Goal: Information Seeking & Learning: Learn about a topic

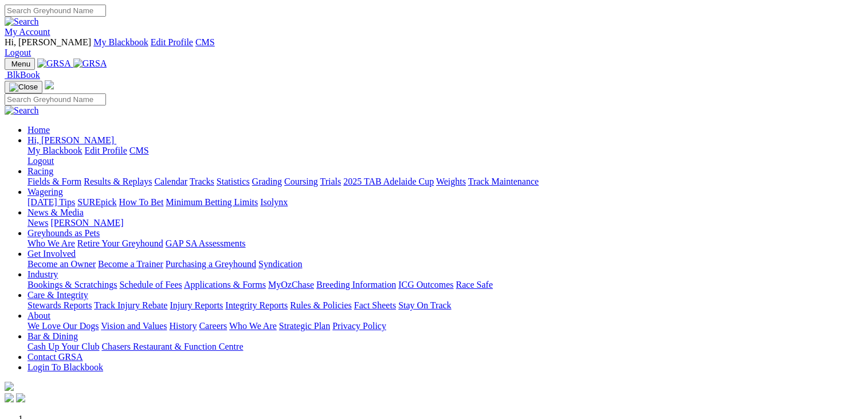
click at [50, 177] on link "Fields & Form" at bounding box center [55, 182] width 54 height 10
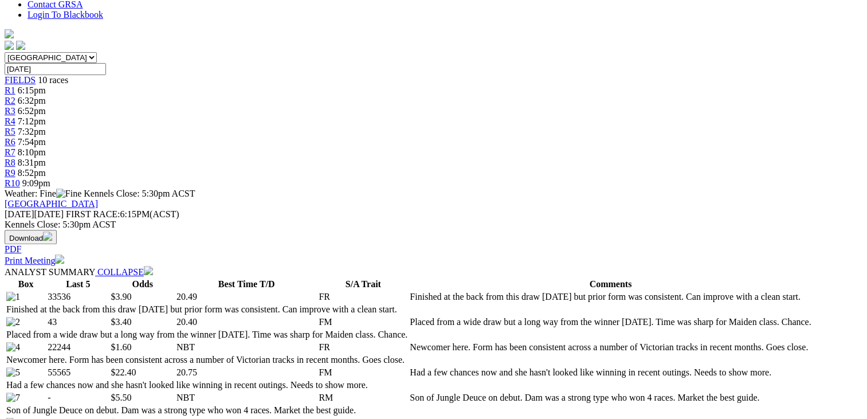
scroll to position [377, 0]
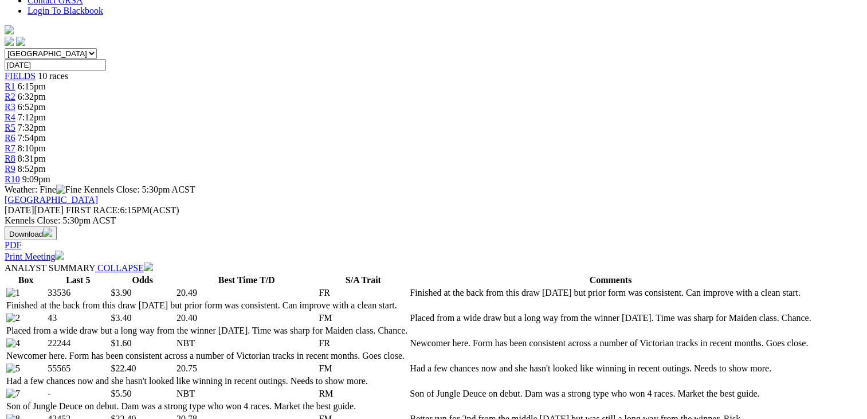
drag, startPoint x: 793, startPoint y: 186, endPoint x: 771, endPoint y: 230, distance: 50.0
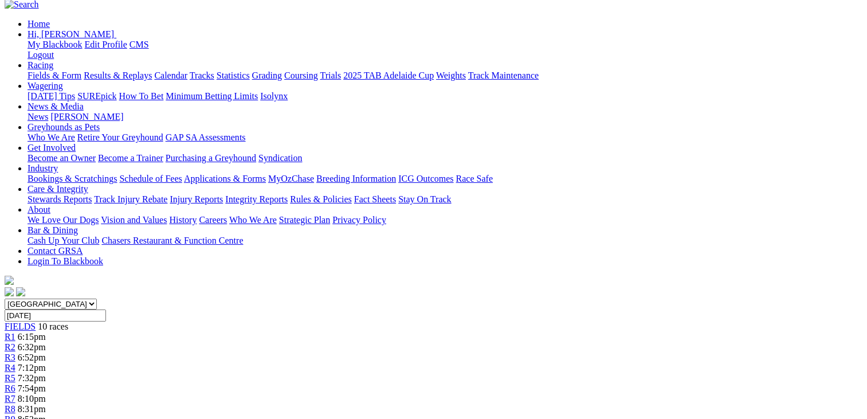
scroll to position [111, 0]
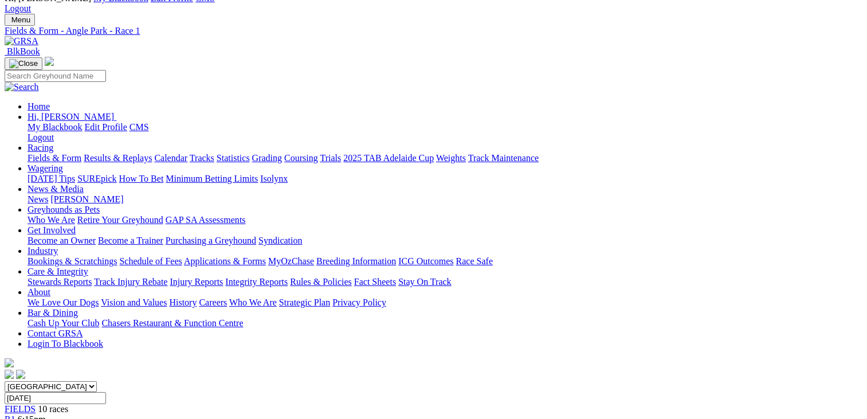
scroll to position [41, 0]
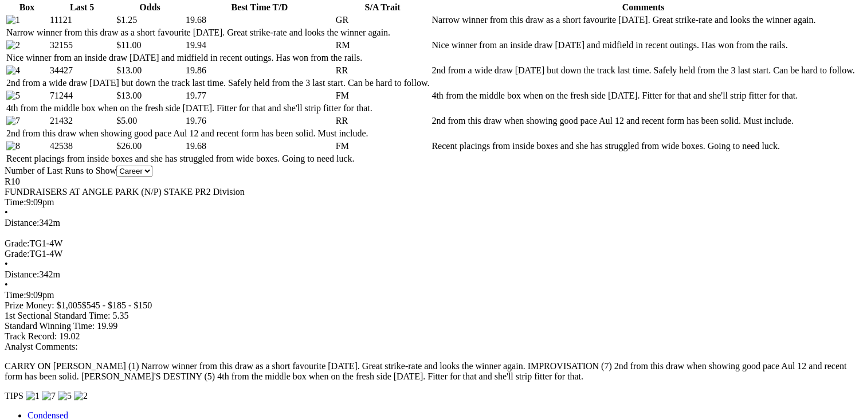
scroll to position [654, 0]
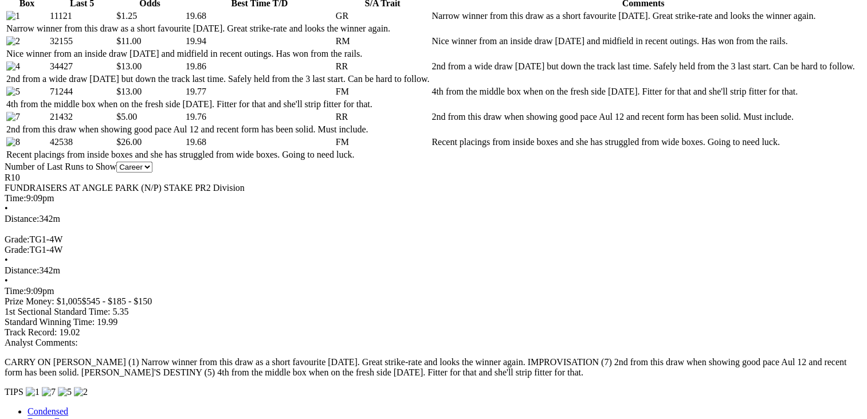
drag, startPoint x: 867, startPoint y: 93, endPoint x: 867, endPoint y: 105, distance: 12.6
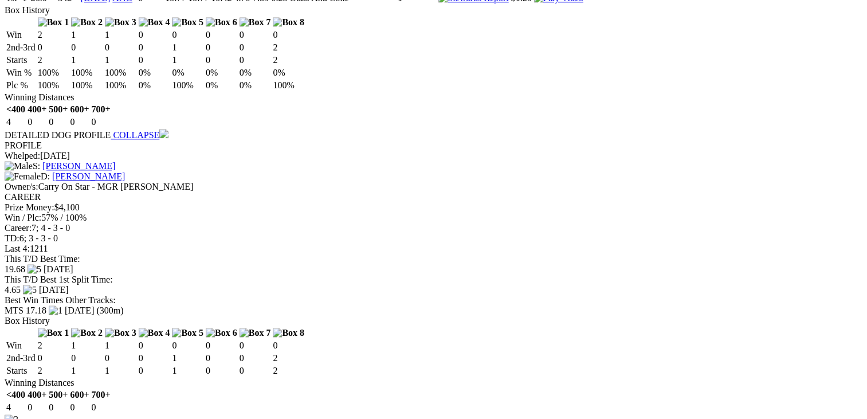
scroll to position [1307, 0]
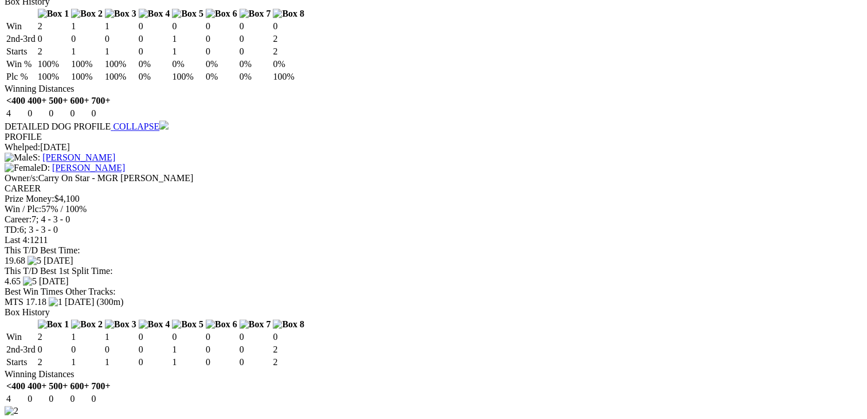
drag, startPoint x: 871, startPoint y: 173, endPoint x: 853, endPoint y: 122, distance: 54.0
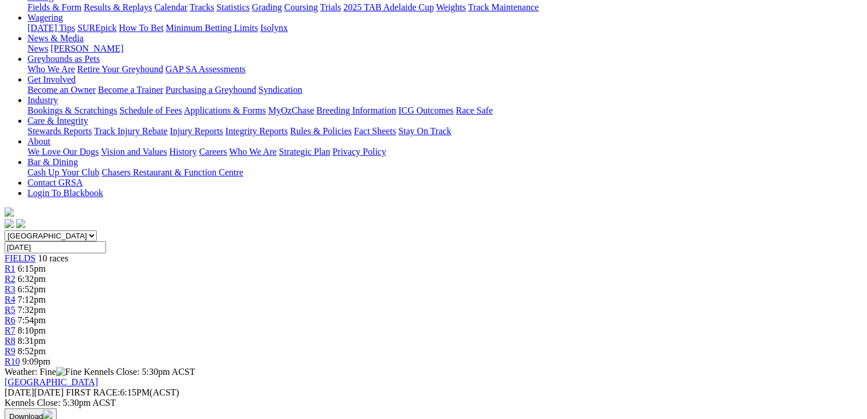
scroll to position [0, 0]
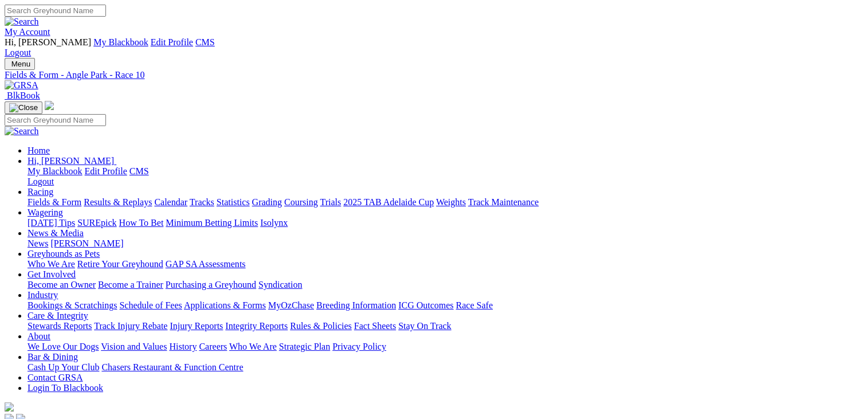
click at [68, 197] on link "Fields & Form" at bounding box center [55, 202] width 54 height 10
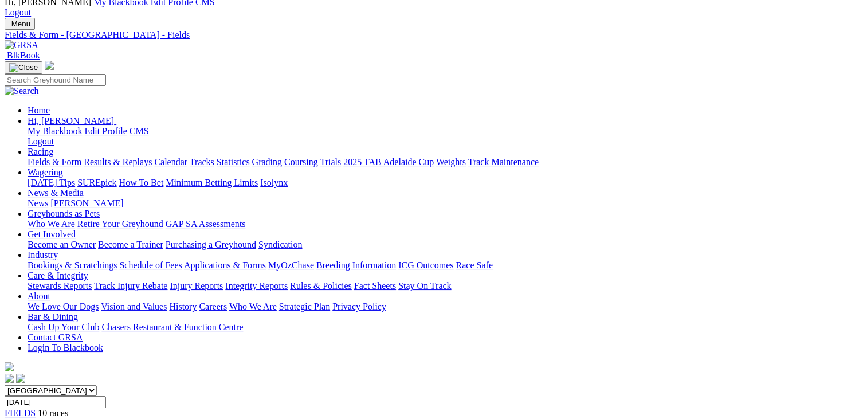
scroll to position [41, 0]
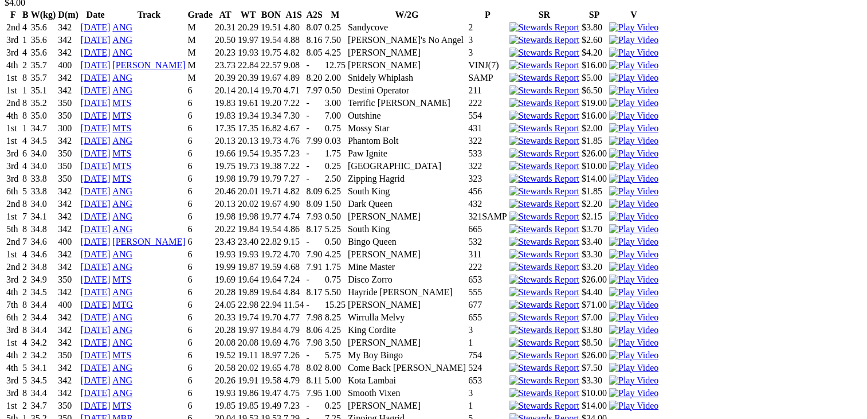
scroll to position [2342, 0]
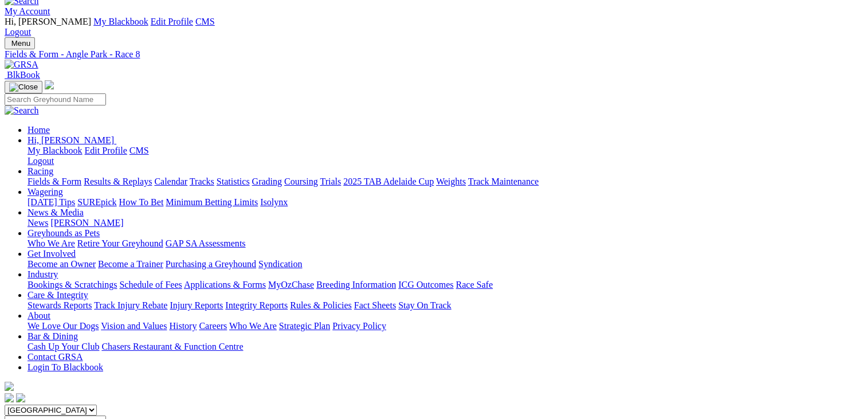
scroll to position [0, 0]
